Goal: Book appointment/travel/reservation

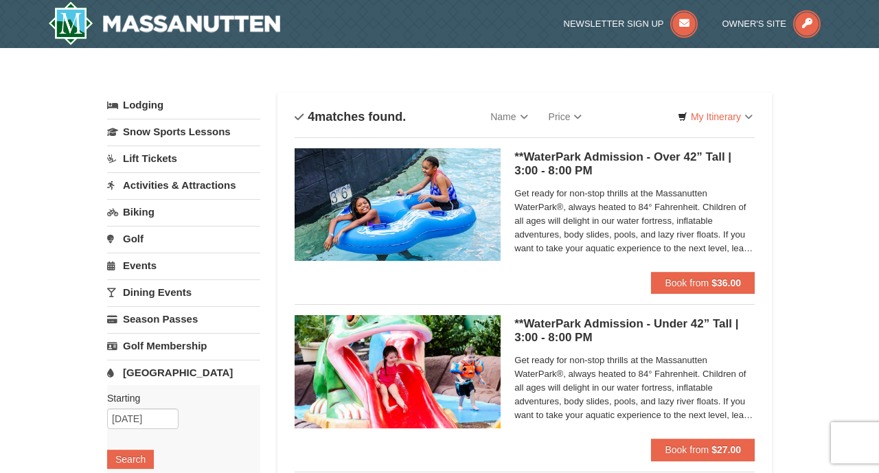
click at [138, 104] on link "Lodging" at bounding box center [183, 105] width 153 height 25
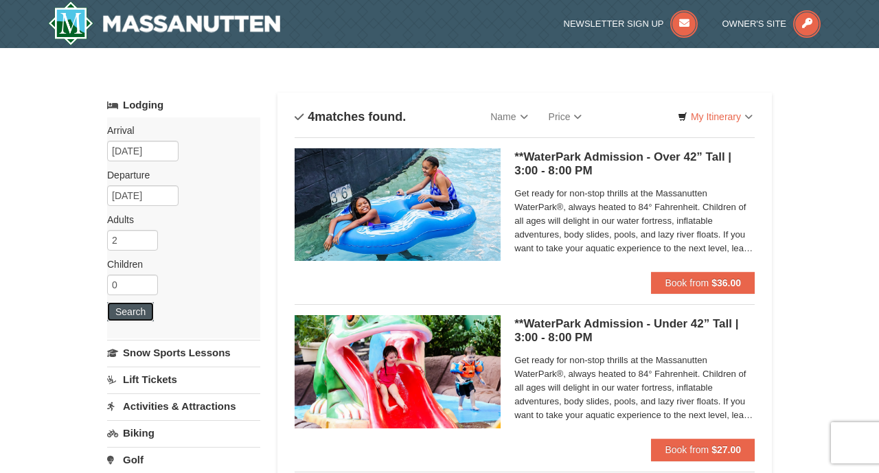
click at [126, 317] on button "Search" at bounding box center [130, 311] width 47 height 19
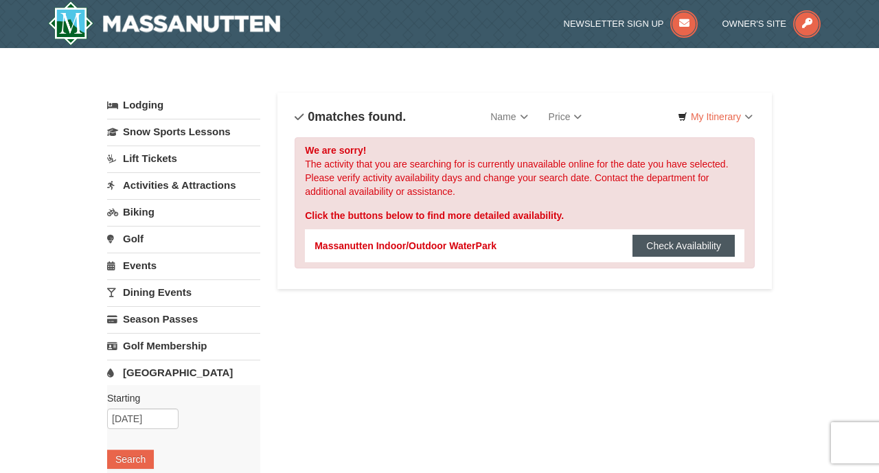
click at [668, 242] on button "Check Availability" at bounding box center [684, 246] width 102 height 22
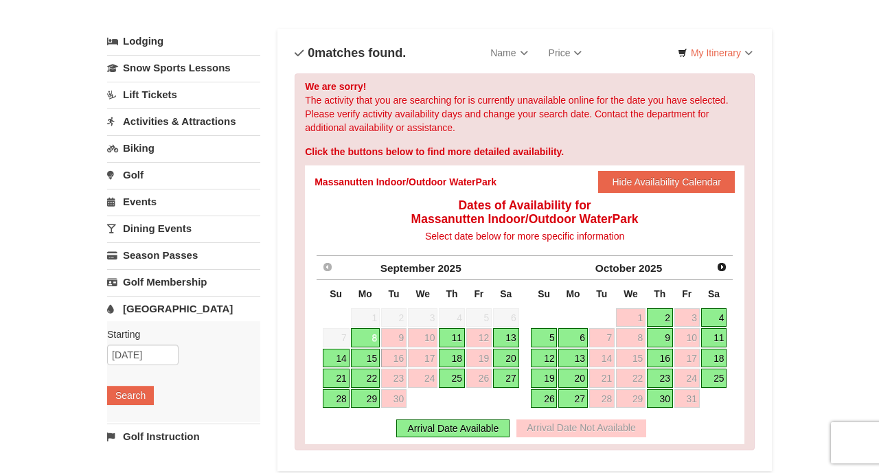
scroll to position [67, 0]
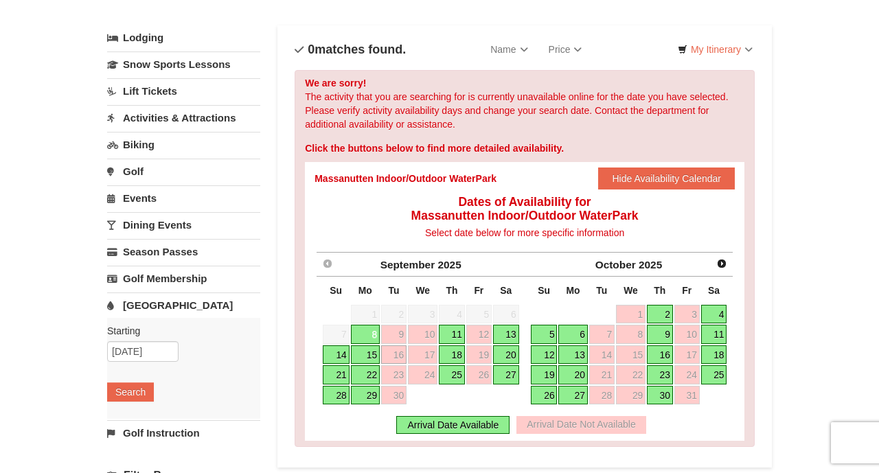
click at [363, 352] on link "15" at bounding box center [365, 355] width 29 height 19
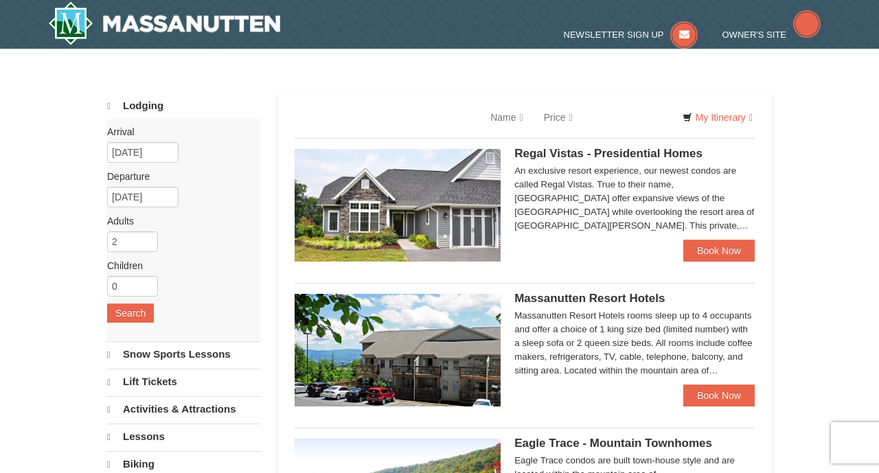
scroll to position [19, 0]
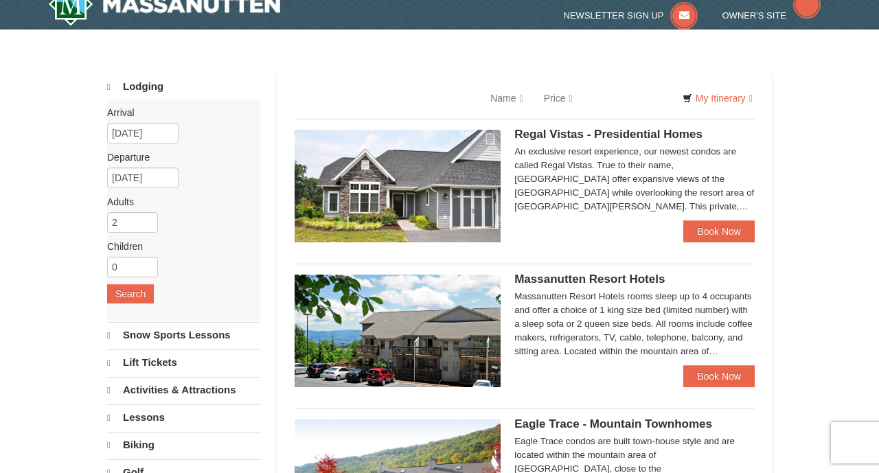
select select "9"
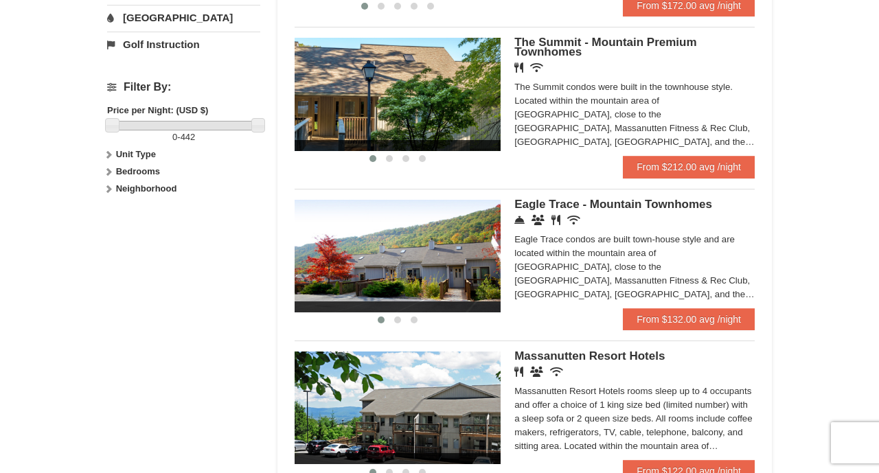
scroll to position [578, 0]
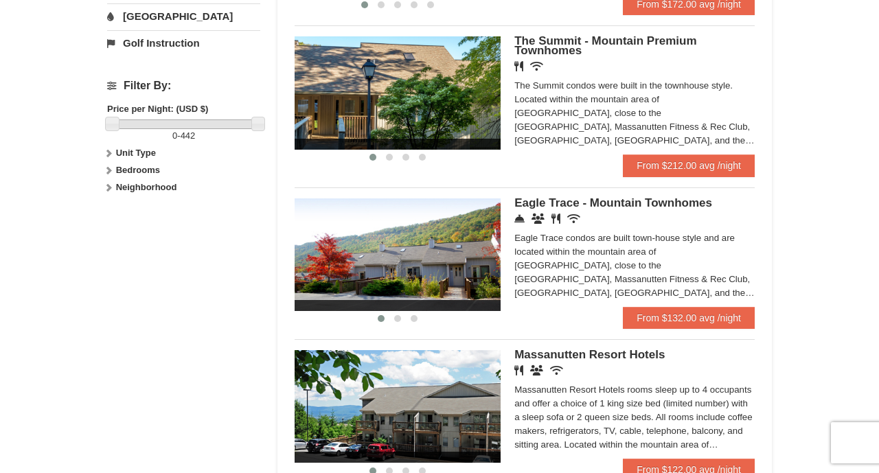
click at [549, 204] on span "Eagle Trace - Mountain Townhomes" at bounding box center [613, 202] width 198 height 13
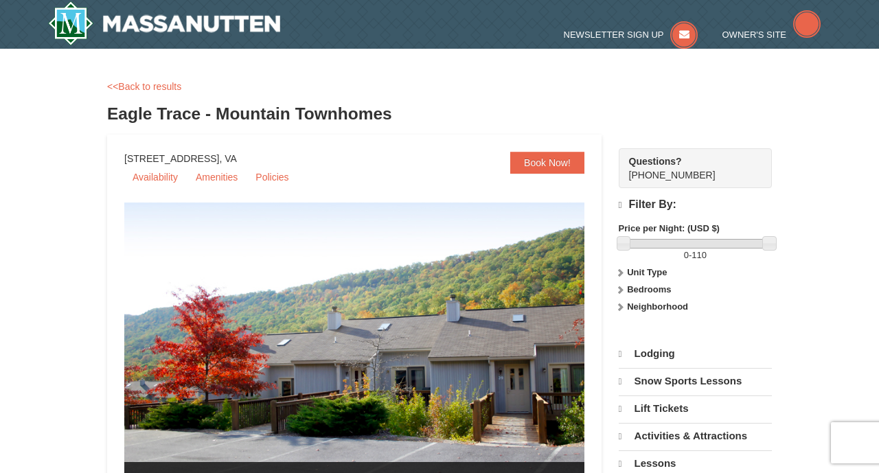
select select "9"
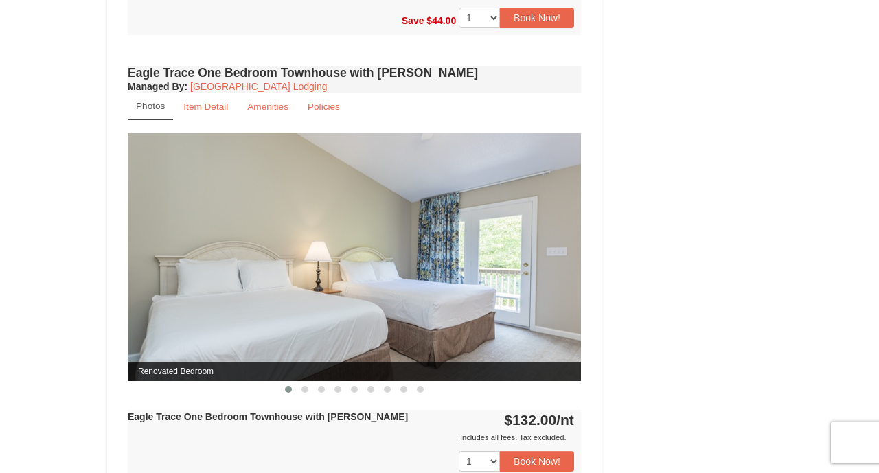
scroll to position [1102, 0]
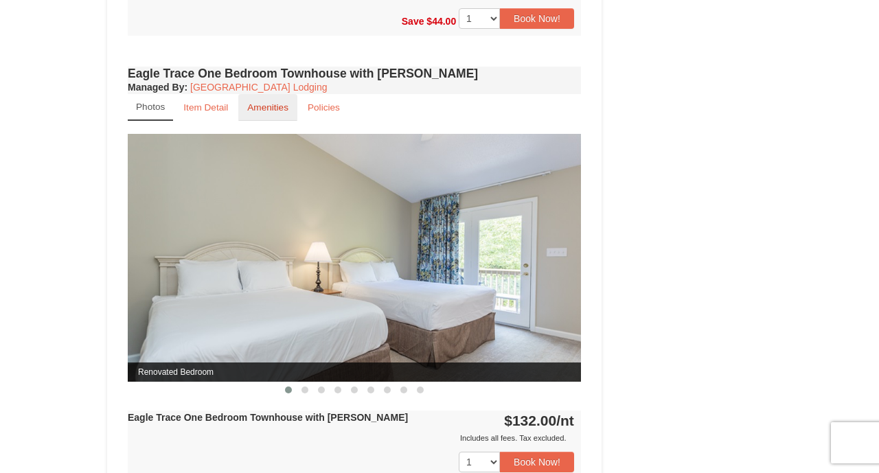
click at [267, 107] on small "Amenities" at bounding box center [267, 107] width 41 height 10
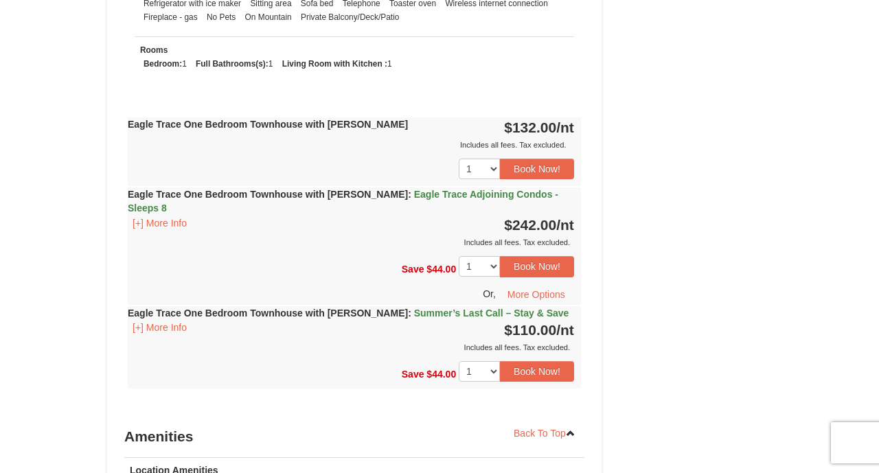
scroll to position [1305, 0]
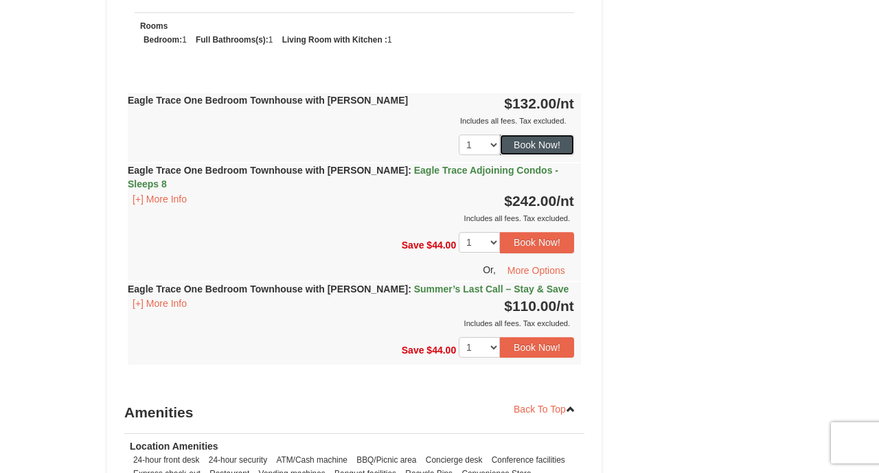
click at [539, 137] on button "Book Now!" at bounding box center [537, 145] width 74 height 21
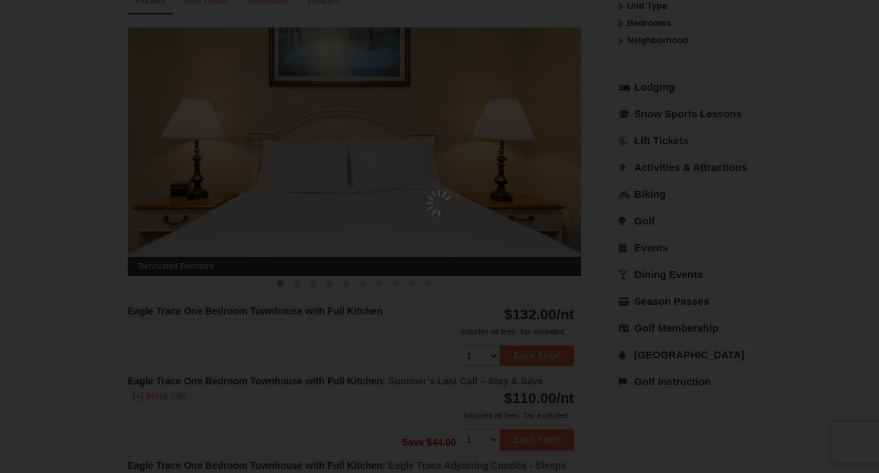
scroll to position [134, 0]
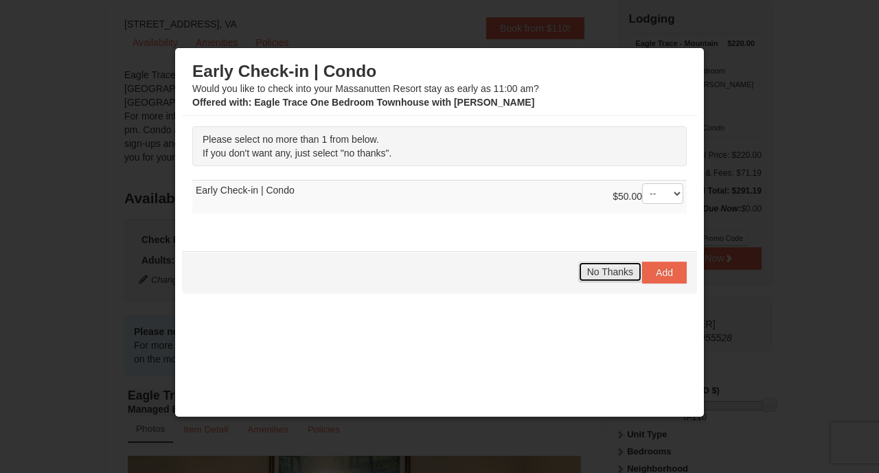
click at [602, 269] on span "No Thanks" at bounding box center [610, 272] width 46 height 11
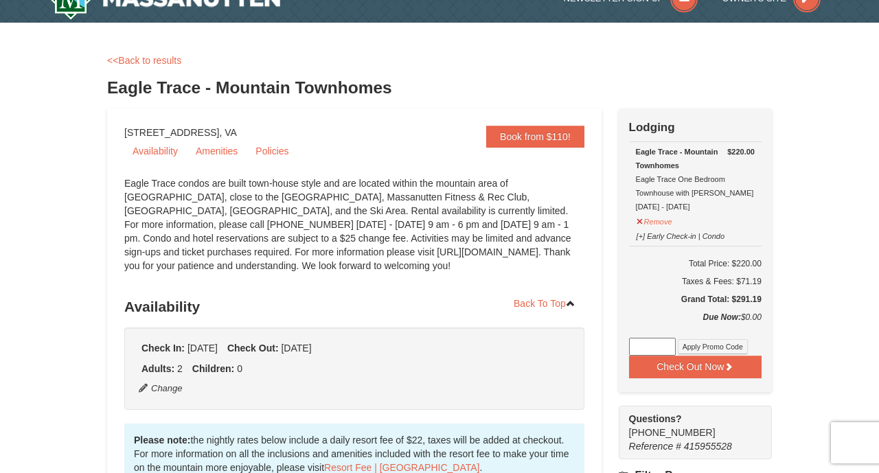
scroll to position [25, 0]
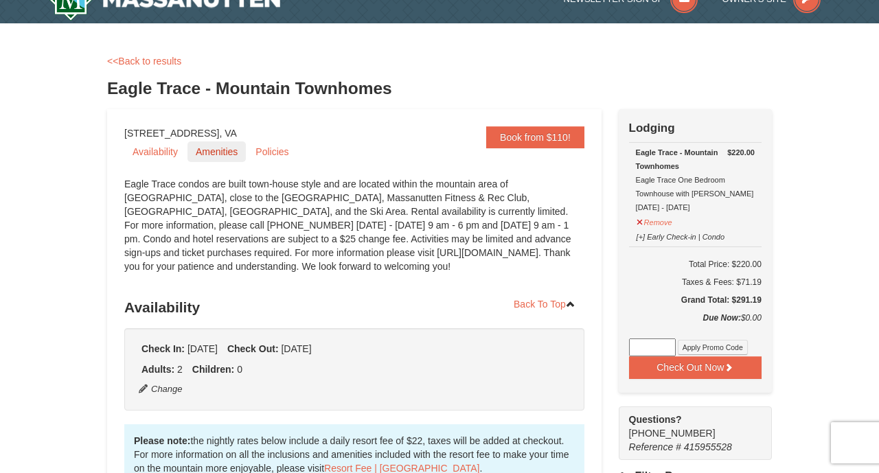
click at [205, 152] on link "Amenities" at bounding box center [217, 152] width 58 height 21
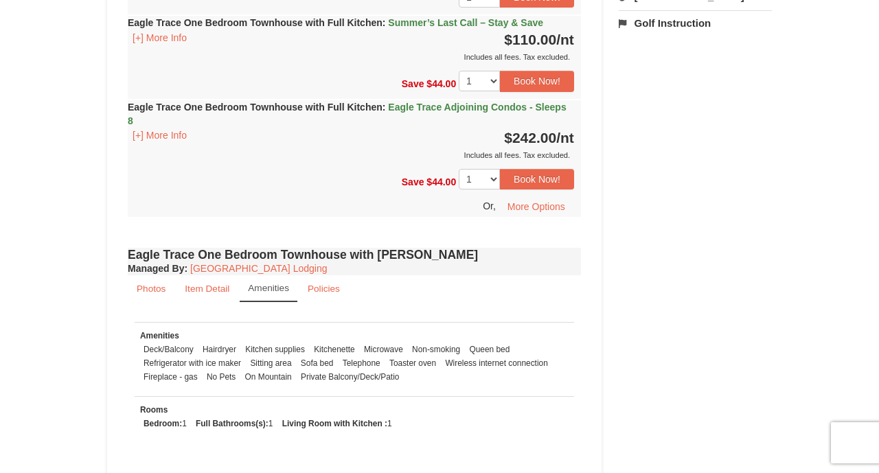
scroll to position [805, 0]
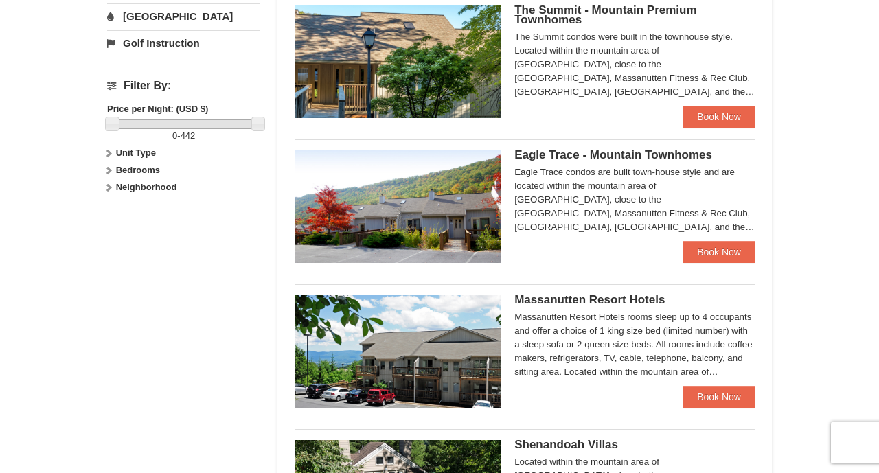
click at [561, 154] on span "Eagle Trace - Mountain Townhomes" at bounding box center [613, 154] width 198 height 13
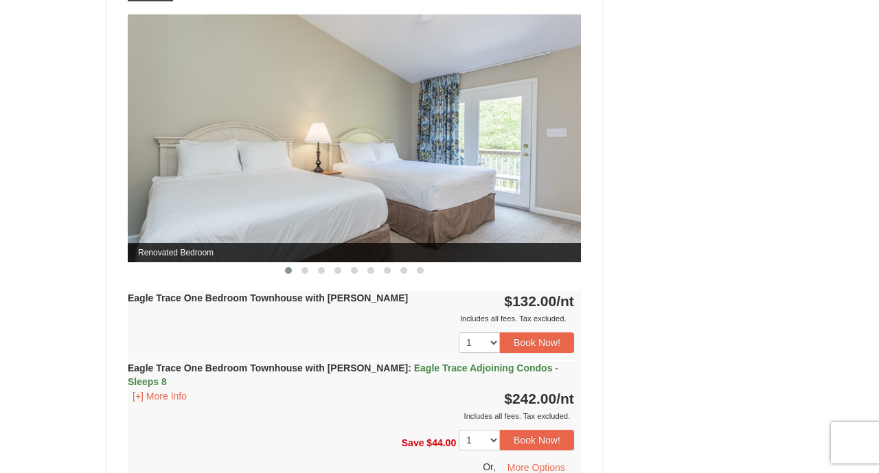
scroll to position [1229, 0]
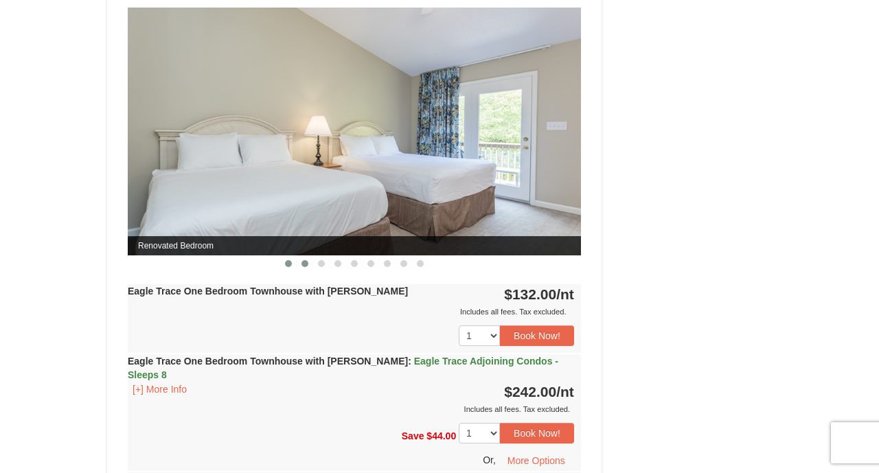
click at [306, 265] on span at bounding box center [305, 263] width 7 height 7
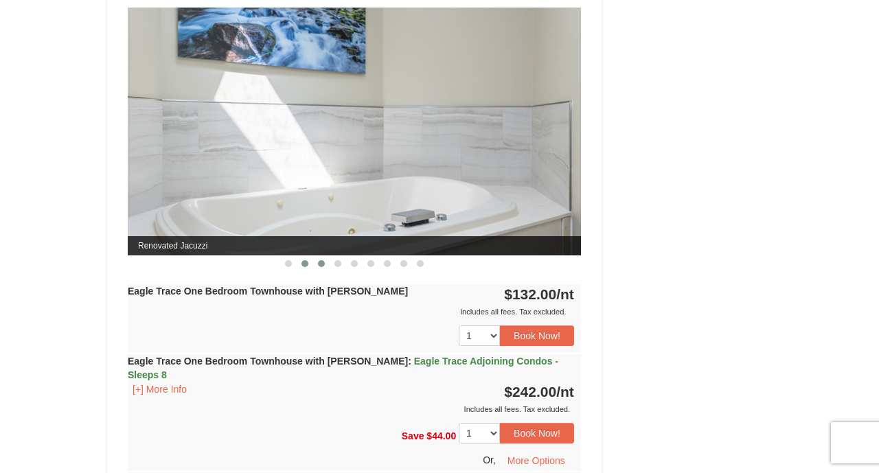
click at [320, 262] on span at bounding box center [321, 263] width 7 height 7
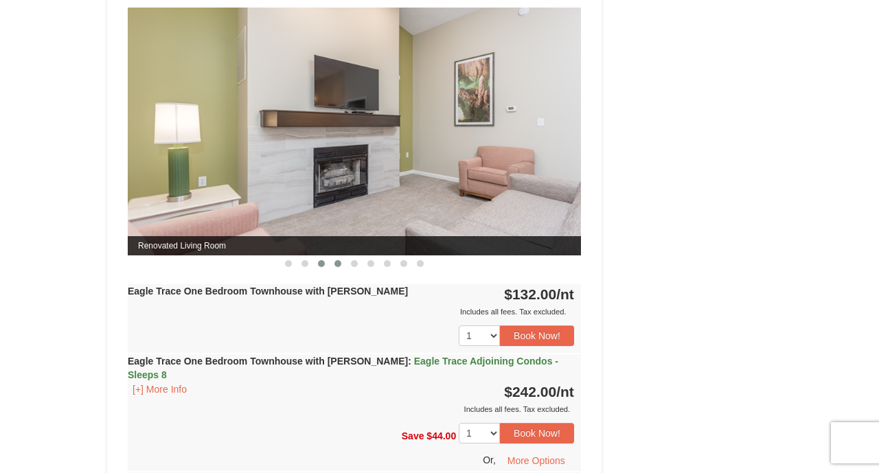
click at [339, 264] on span at bounding box center [338, 263] width 7 height 7
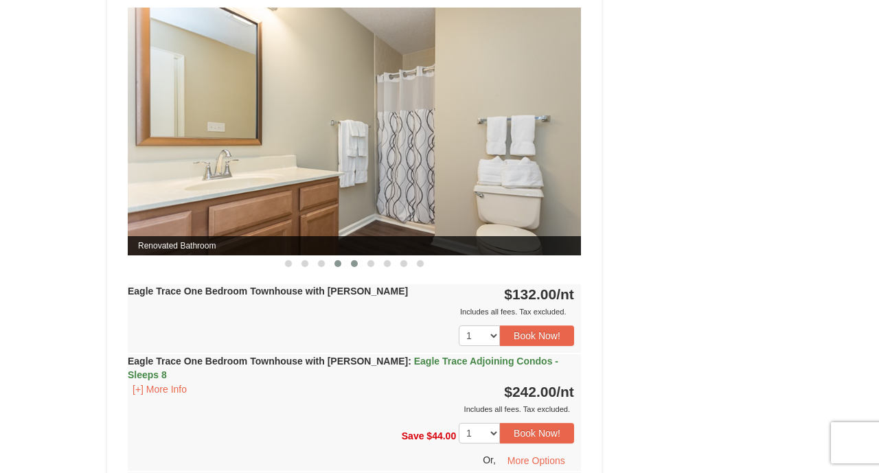
click at [358, 264] on button at bounding box center [354, 264] width 16 height 14
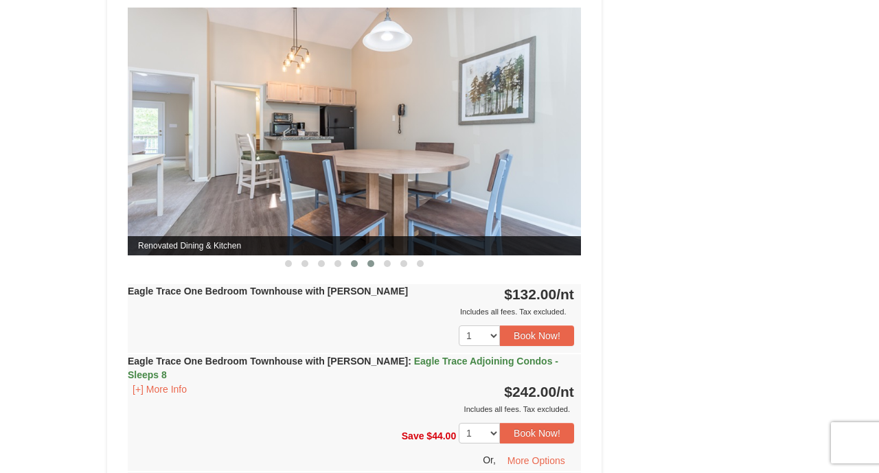
click at [373, 261] on span at bounding box center [370, 263] width 7 height 7
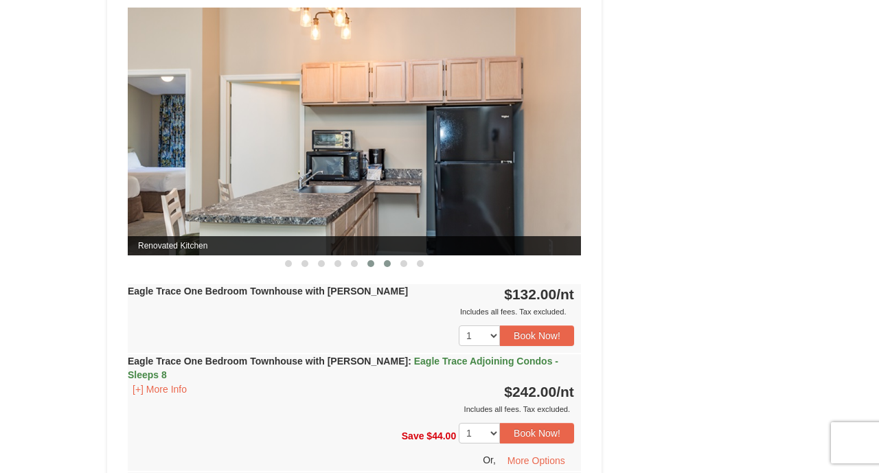
click at [387, 262] on span at bounding box center [387, 263] width 7 height 7
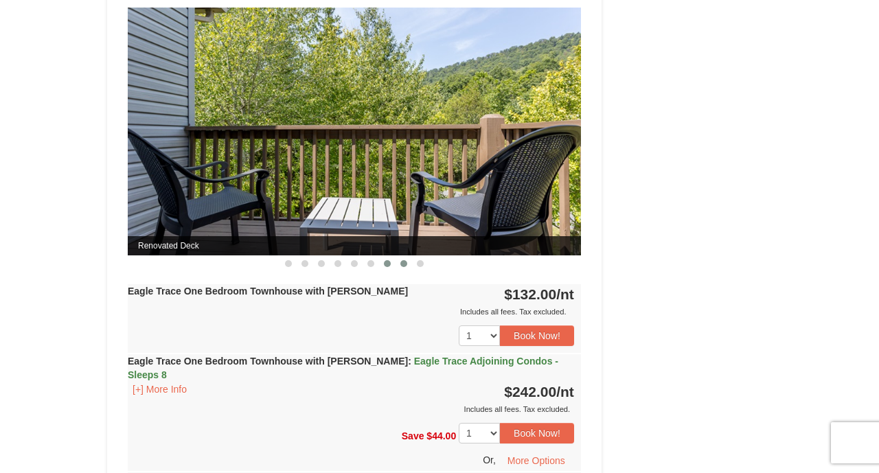
click at [404, 266] on span at bounding box center [403, 263] width 7 height 7
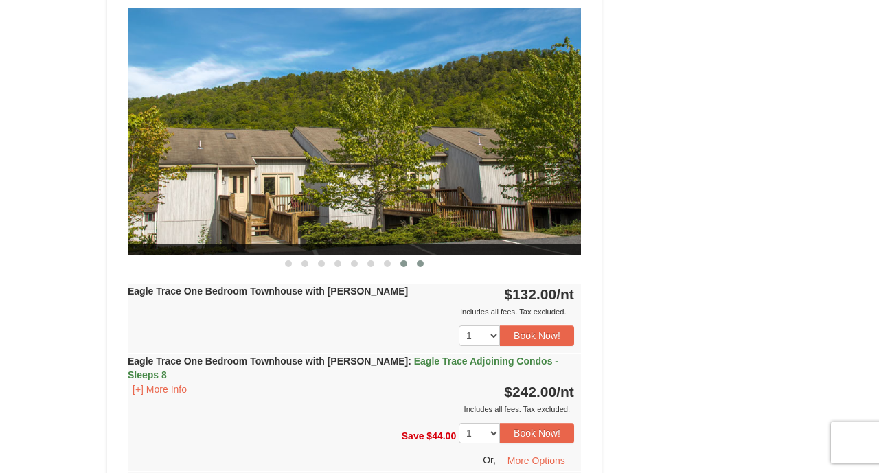
click at [421, 264] on span at bounding box center [420, 263] width 7 height 7
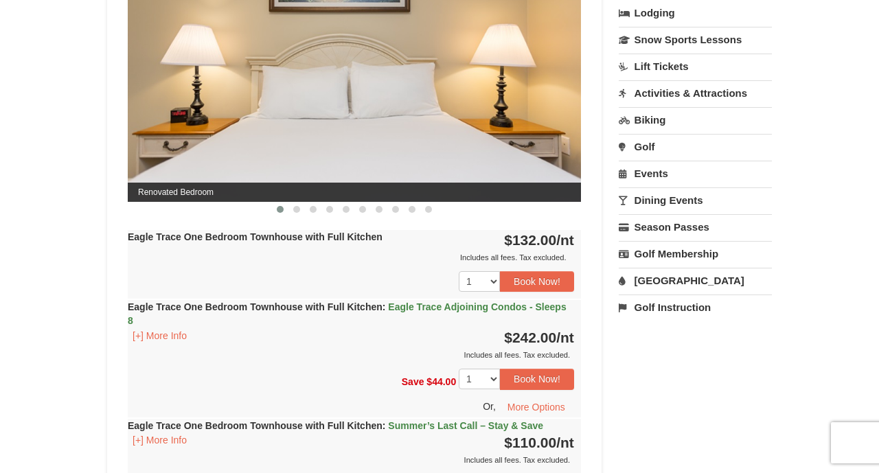
scroll to position [635, 0]
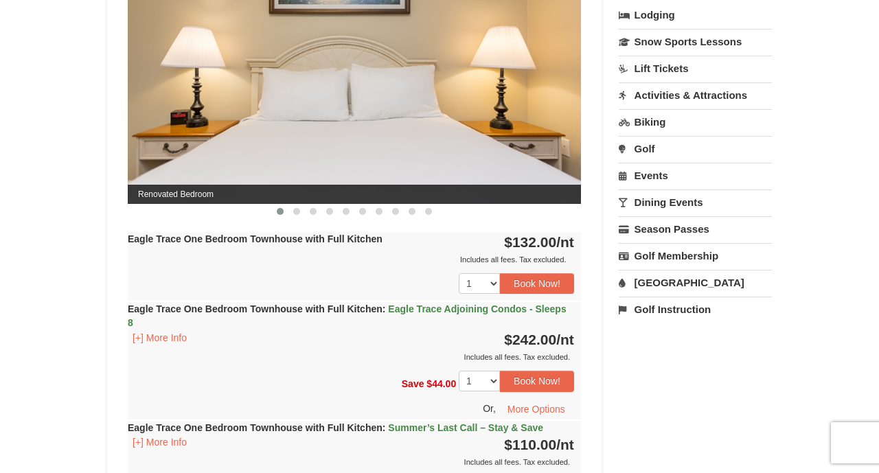
click at [658, 97] on link "Activities & Attractions" at bounding box center [695, 94] width 153 height 25
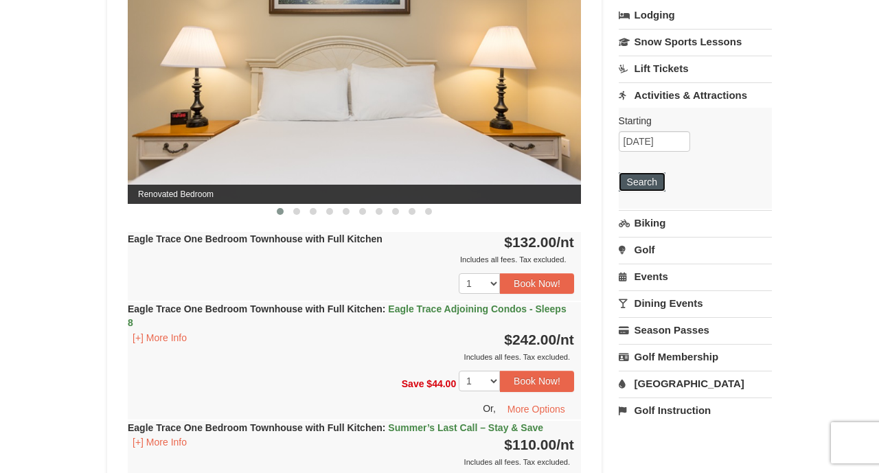
click at [648, 183] on button "Search" at bounding box center [642, 181] width 47 height 19
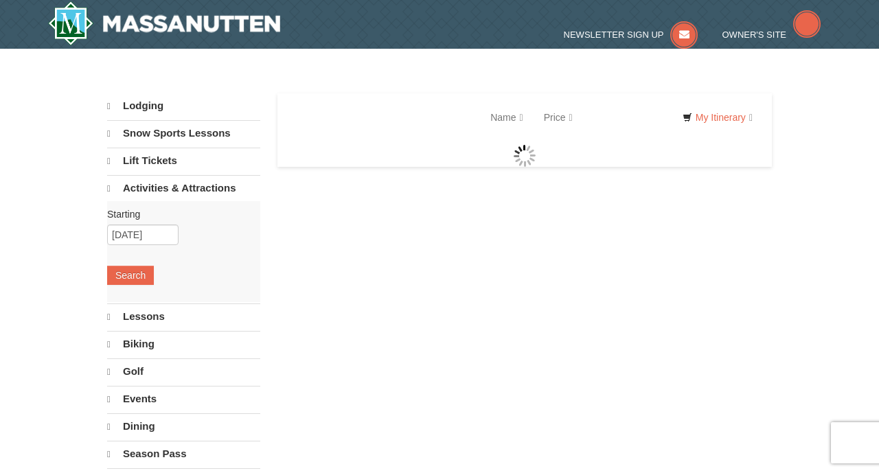
select select "9"
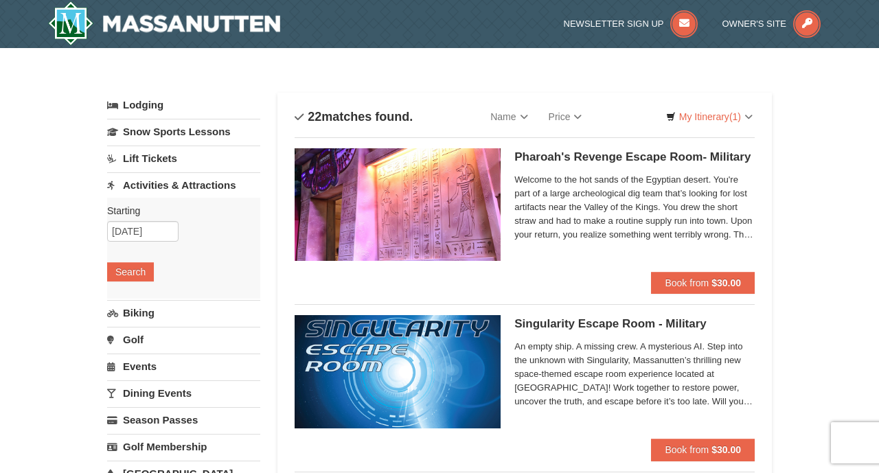
click at [185, 185] on link "Activities & Attractions" at bounding box center [183, 184] width 153 height 25
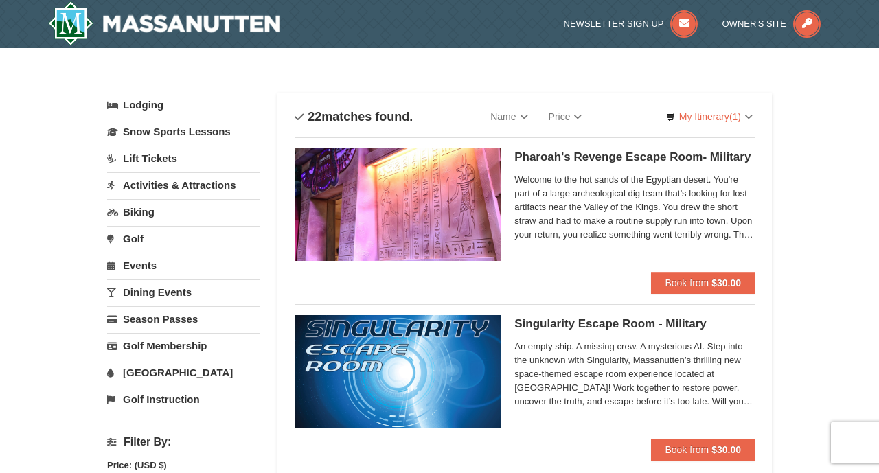
click at [141, 260] on link "Events" at bounding box center [183, 265] width 153 height 25
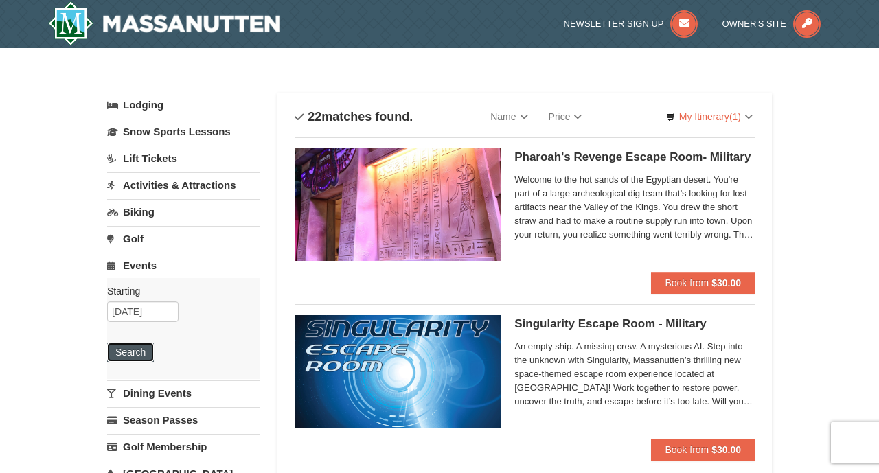
click at [127, 348] on button "Search" at bounding box center [130, 352] width 47 height 19
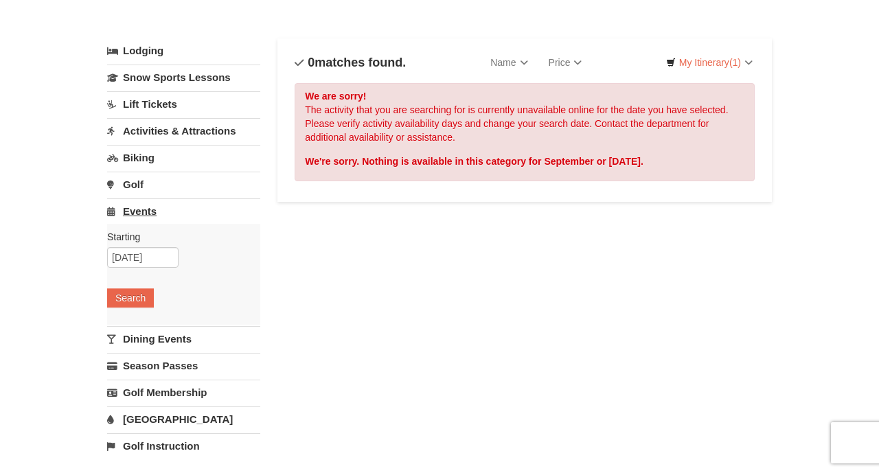
scroll to position [57, 0]
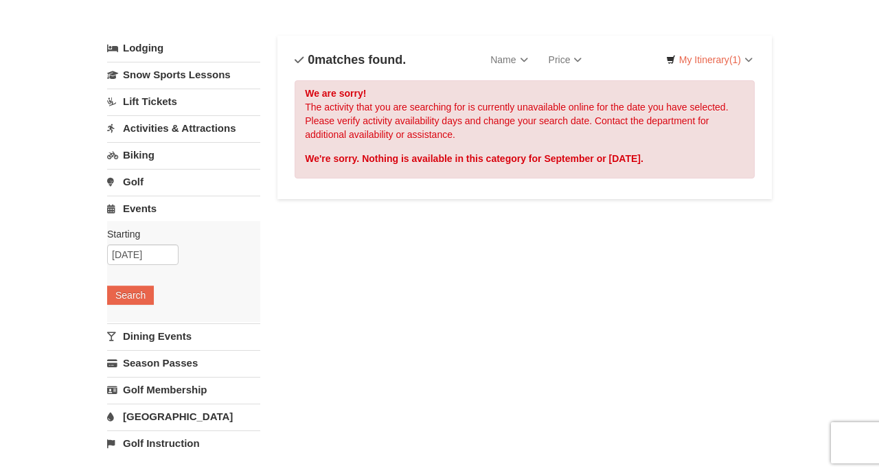
click at [149, 339] on link "Dining Events" at bounding box center [183, 336] width 153 height 25
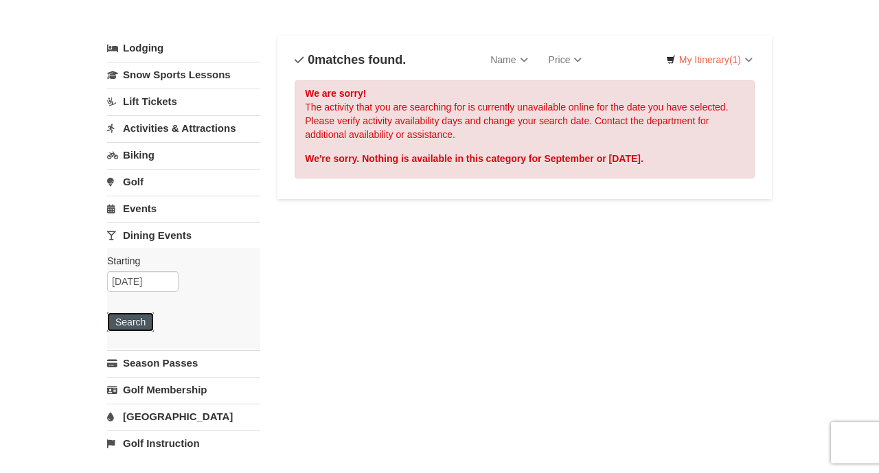
click at [134, 321] on button "Search" at bounding box center [130, 322] width 47 height 19
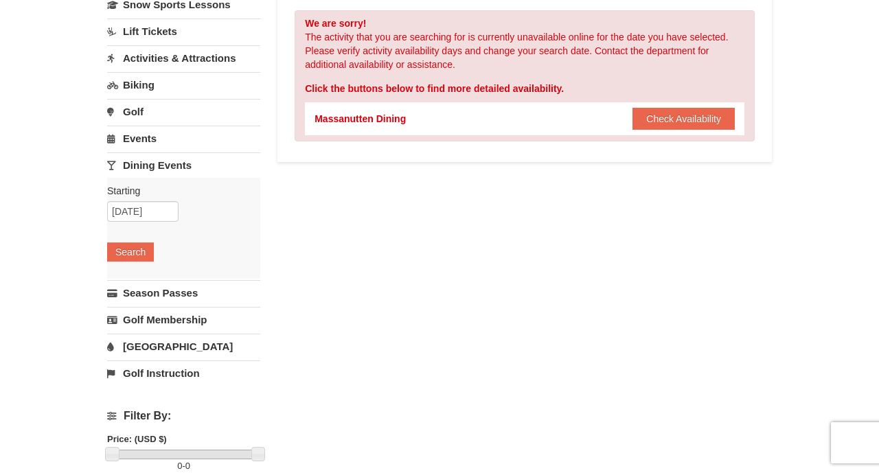
scroll to position [130, 0]
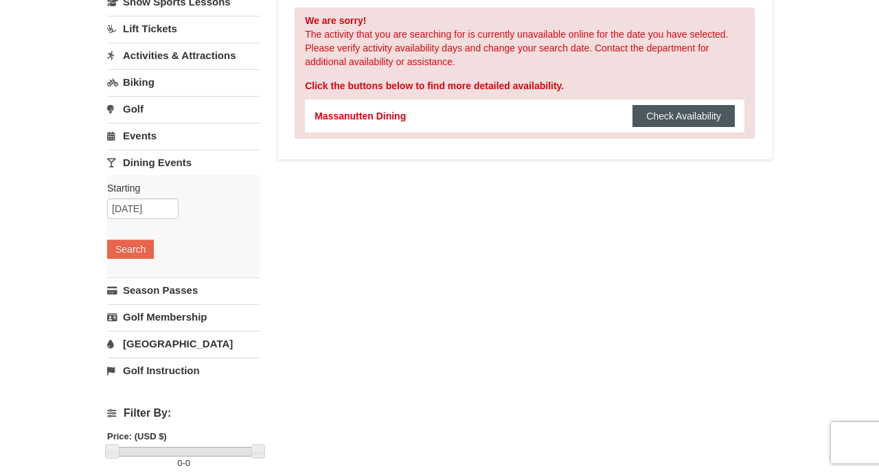
click at [678, 120] on button "Check Availability" at bounding box center [684, 116] width 102 height 22
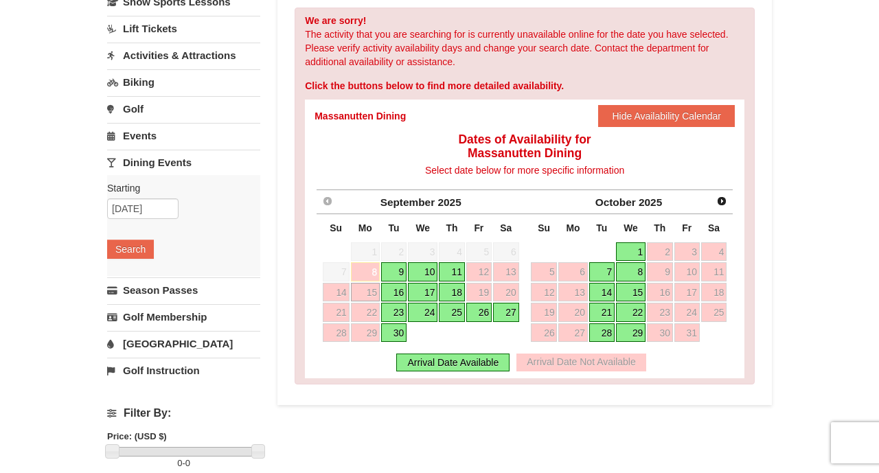
click at [426, 293] on link "17" at bounding box center [423, 292] width 30 height 19
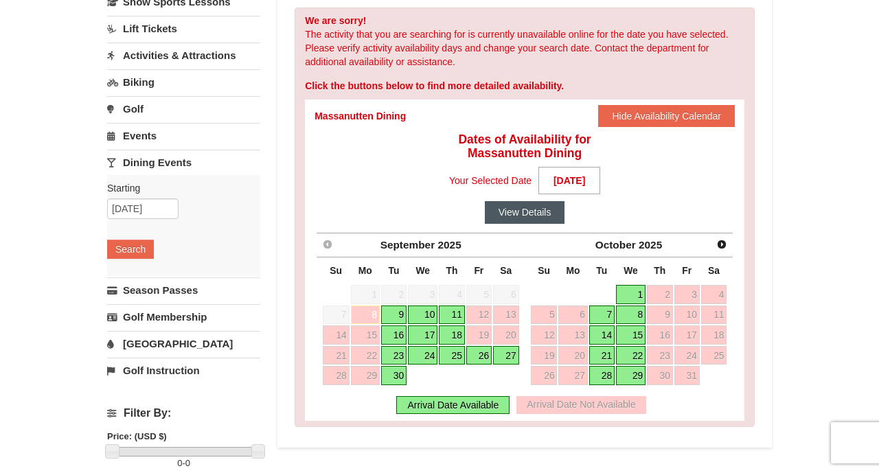
click at [518, 214] on button "View Details" at bounding box center [525, 212] width 80 height 22
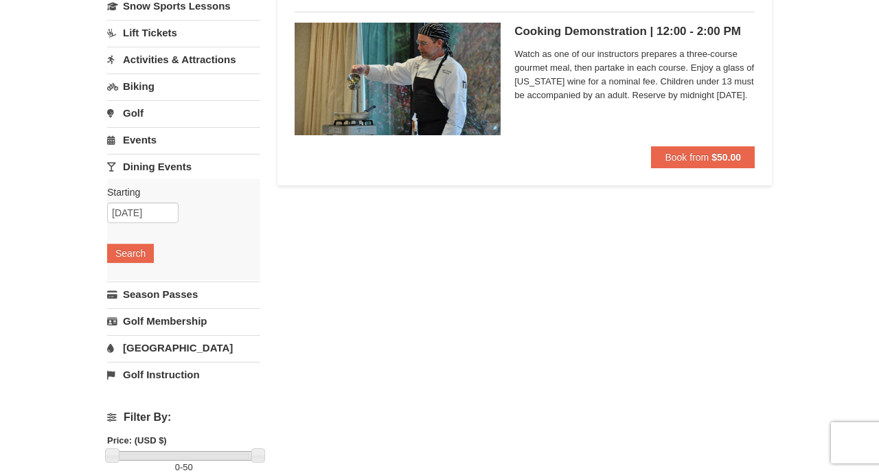
scroll to position [109, 0]
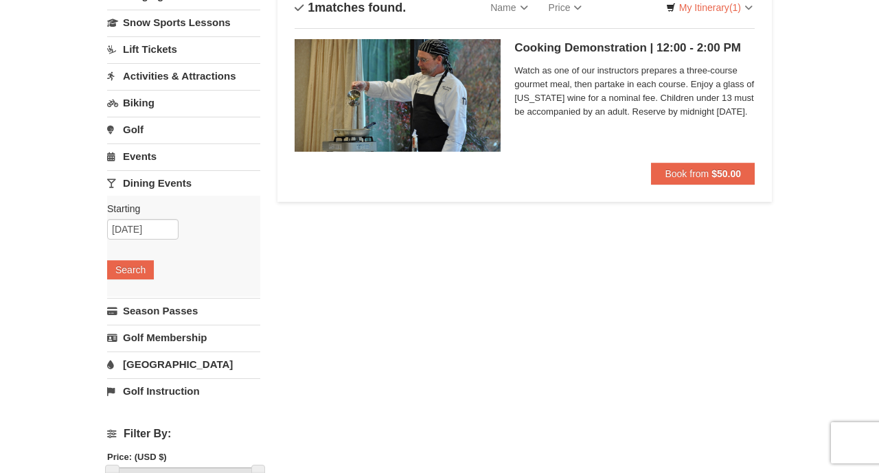
click at [149, 162] on link "Events" at bounding box center [183, 156] width 153 height 25
click at [133, 238] on button "Search" at bounding box center [130, 243] width 47 height 19
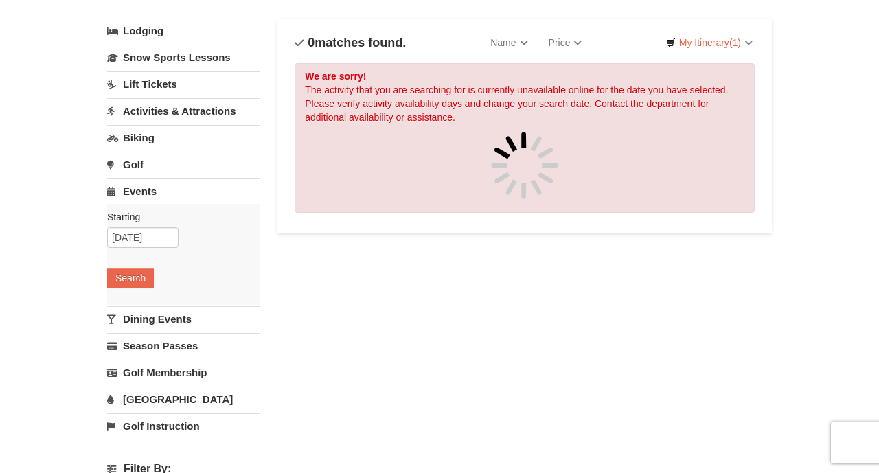
scroll to position [89, 0]
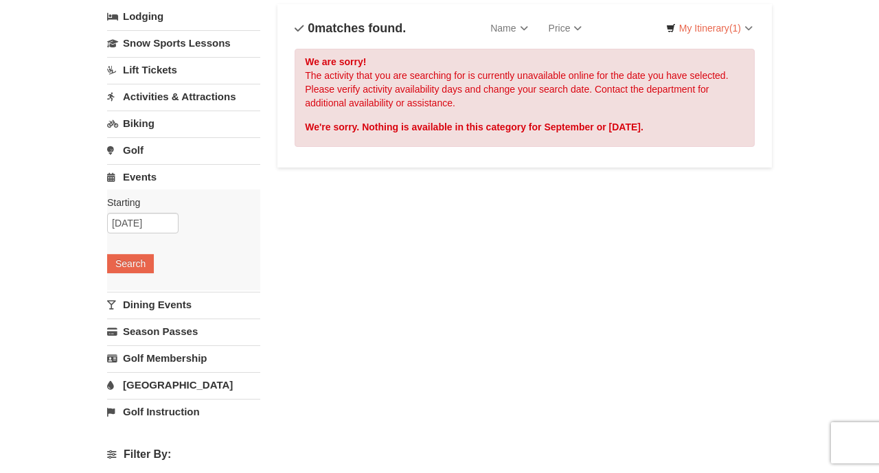
click at [187, 96] on link "Activities & Attractions" at bounding box center [183, 96] width 153 height 25
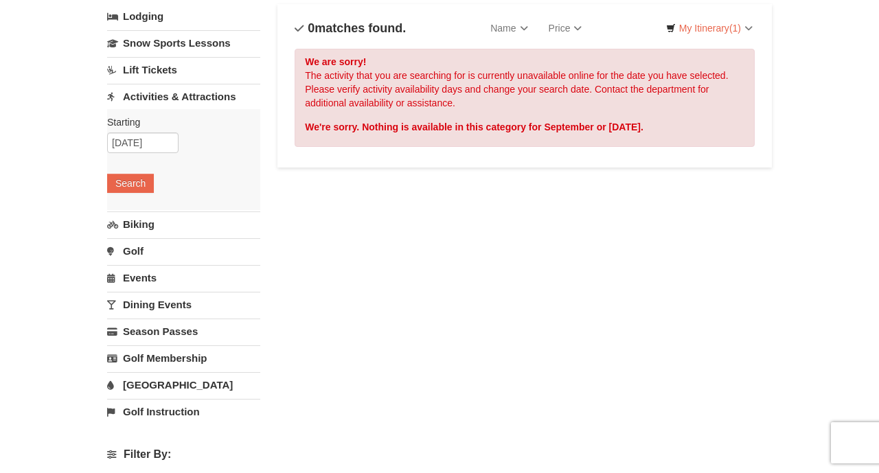
click at [151, 224] on link "Biking" at bounding box center [183, 224] width 153 height 25
click at [145, 206] on button "Search" at bounding box center [130, 210] width 47 height 19
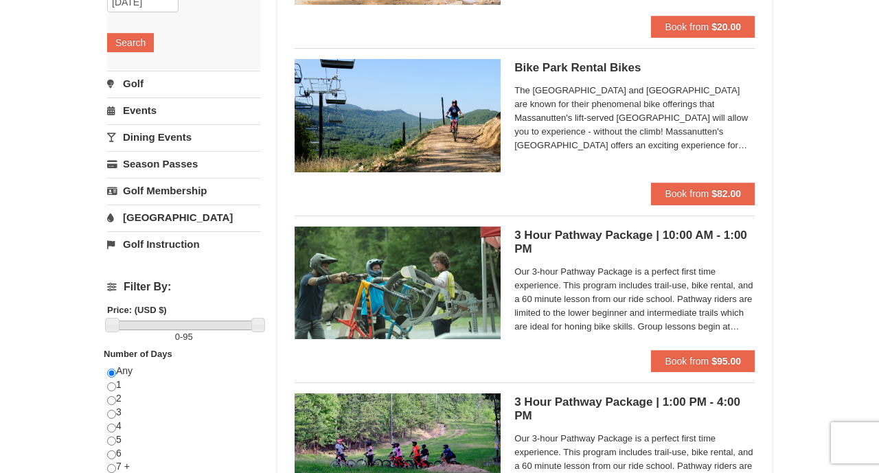
scroll to position [270, 0]
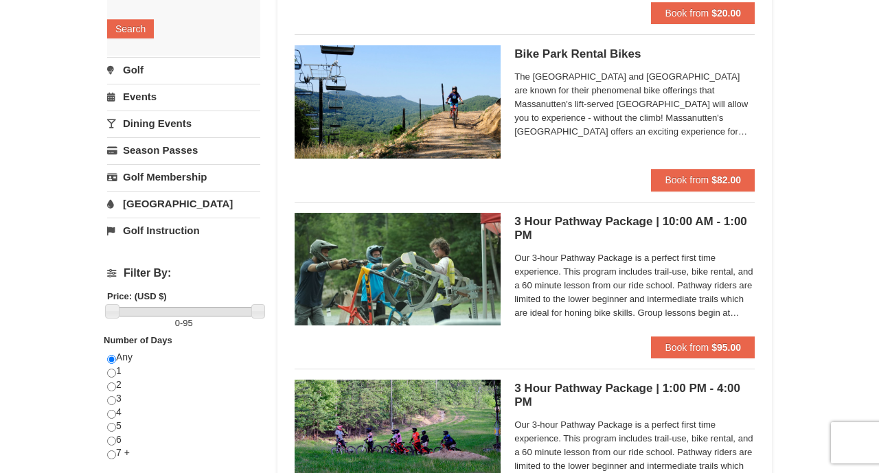
click at [140, 204] on link "[GEOGRAPHIC_DATA]" at bounding box center [183, 203] width 153 height 25
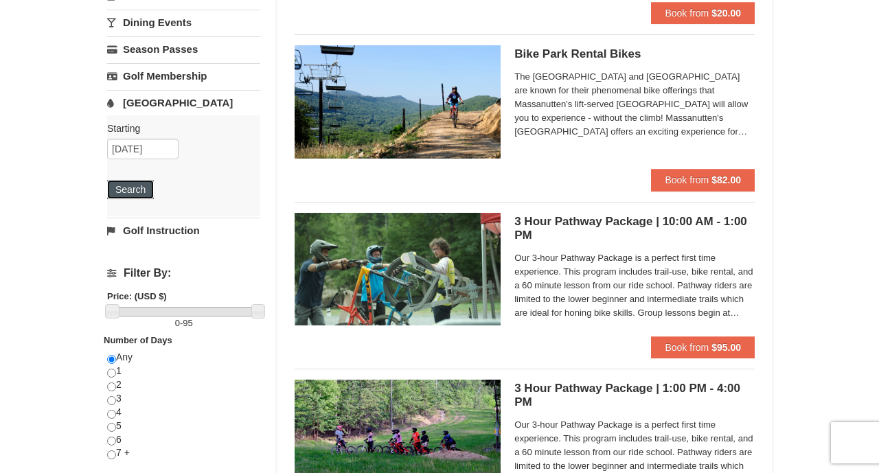
click at [134, 189] on button "Search" at bounding box center [130, 189] width 47 height 19
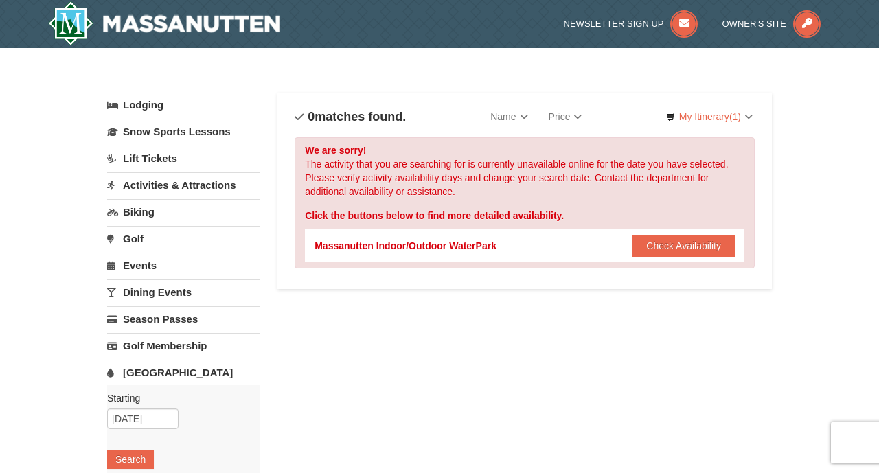
click at [144, 103] on link "Lodging" at bounding box center [183, 105] width 153 height 25
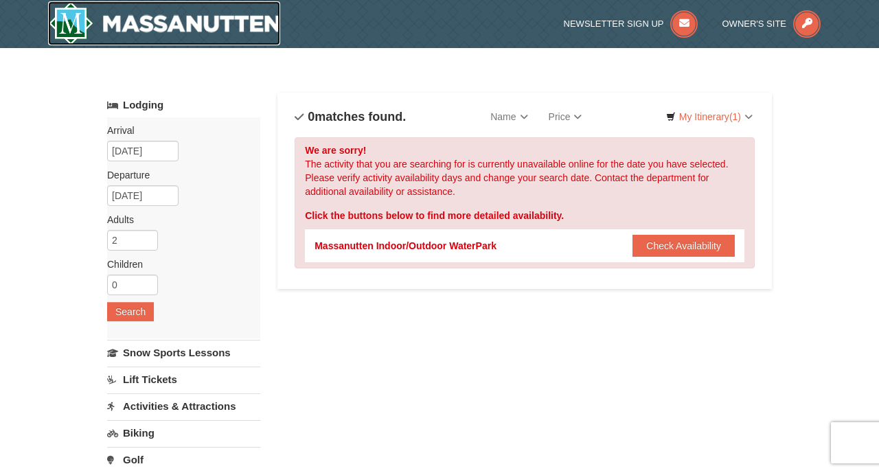
click at [139, 19] on img at bounding box center [164, 23] width 232 height 44
